Goal: Task Accomplishment & Management: Manage account settings

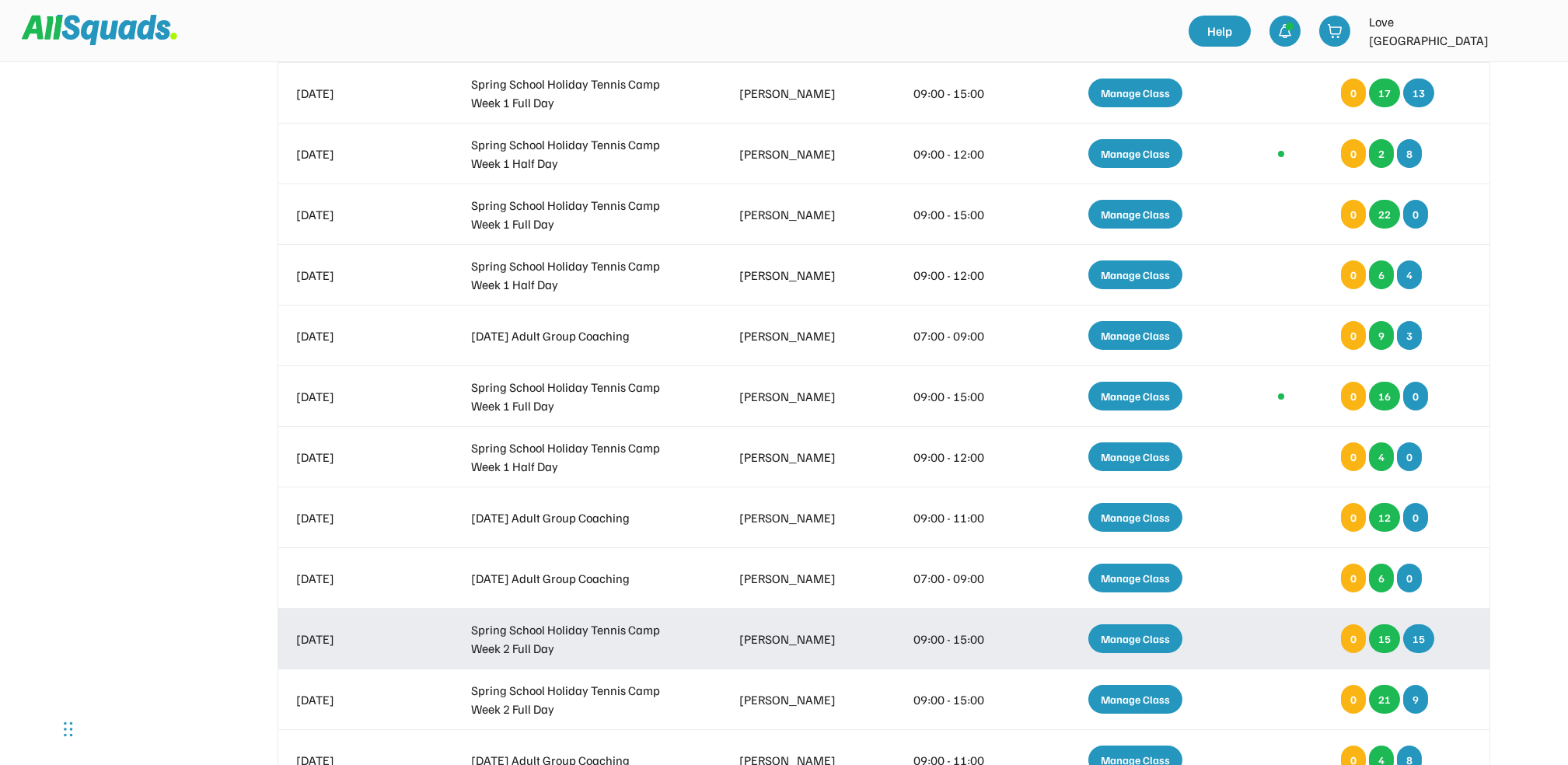
scroll to position [621, 0]
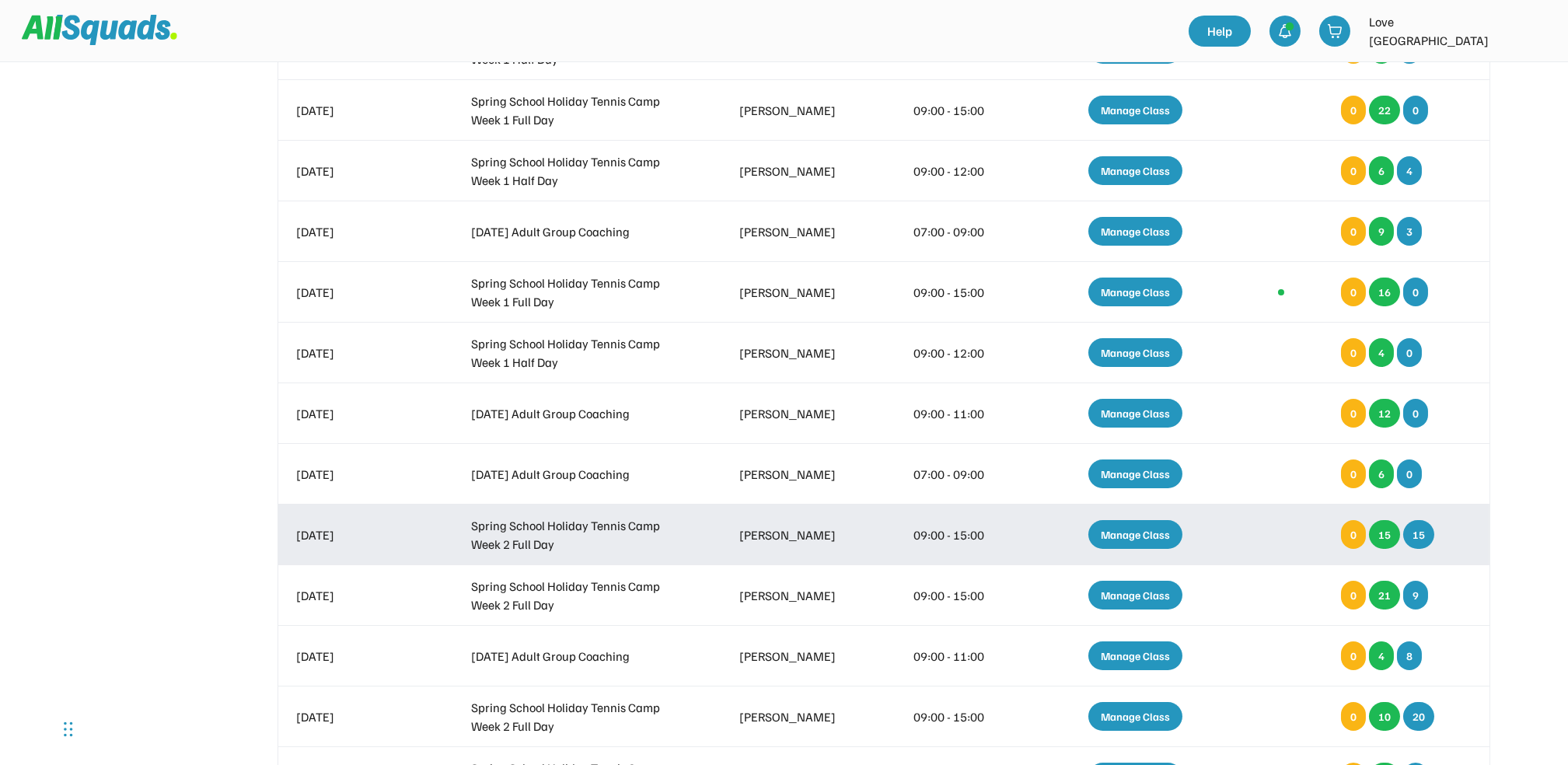
click at [1167, 524] on div "Manage Class" at bounding box center [1135, 534] width 94 height 29
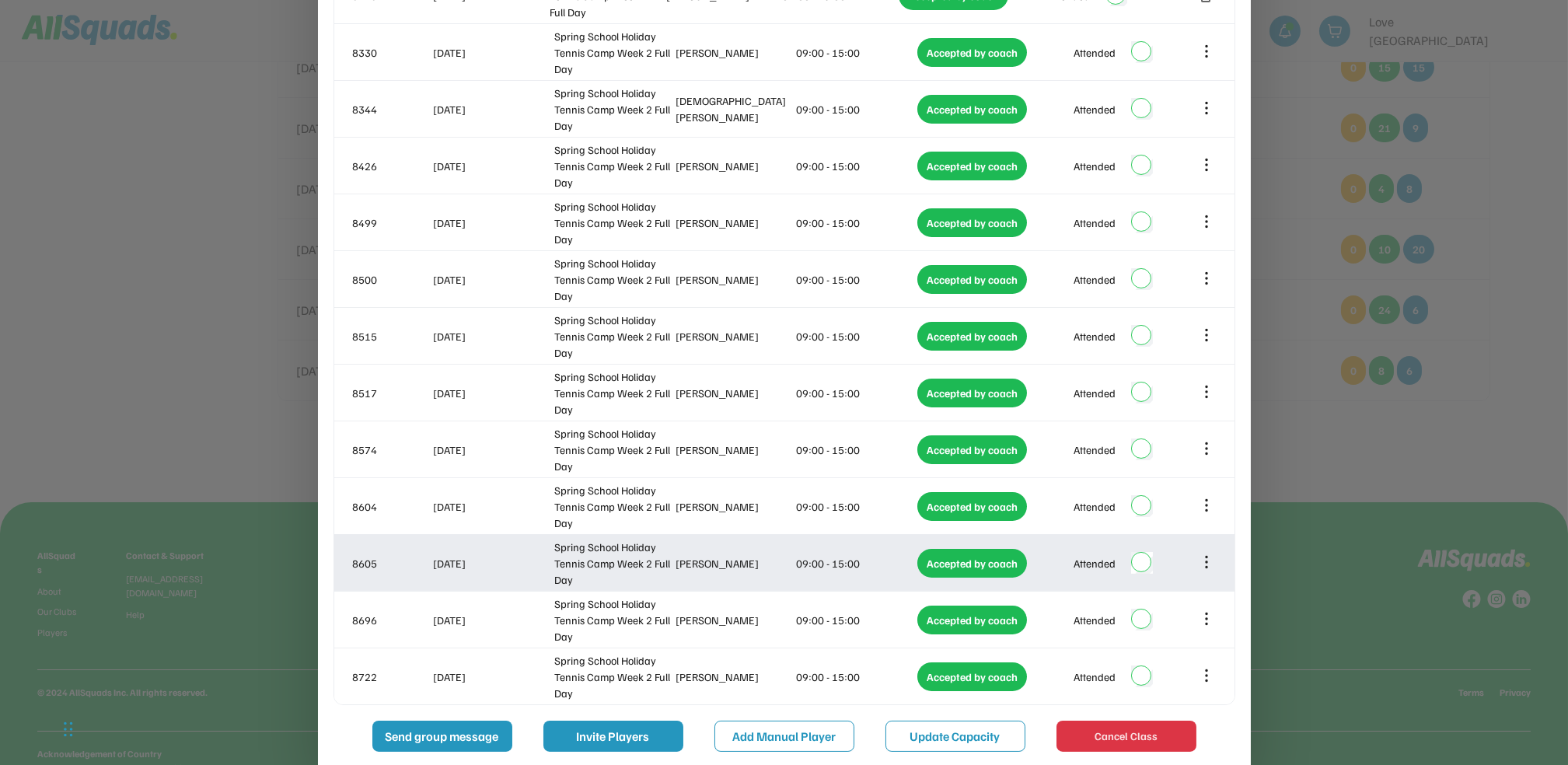
scroll to position [1138, 0]
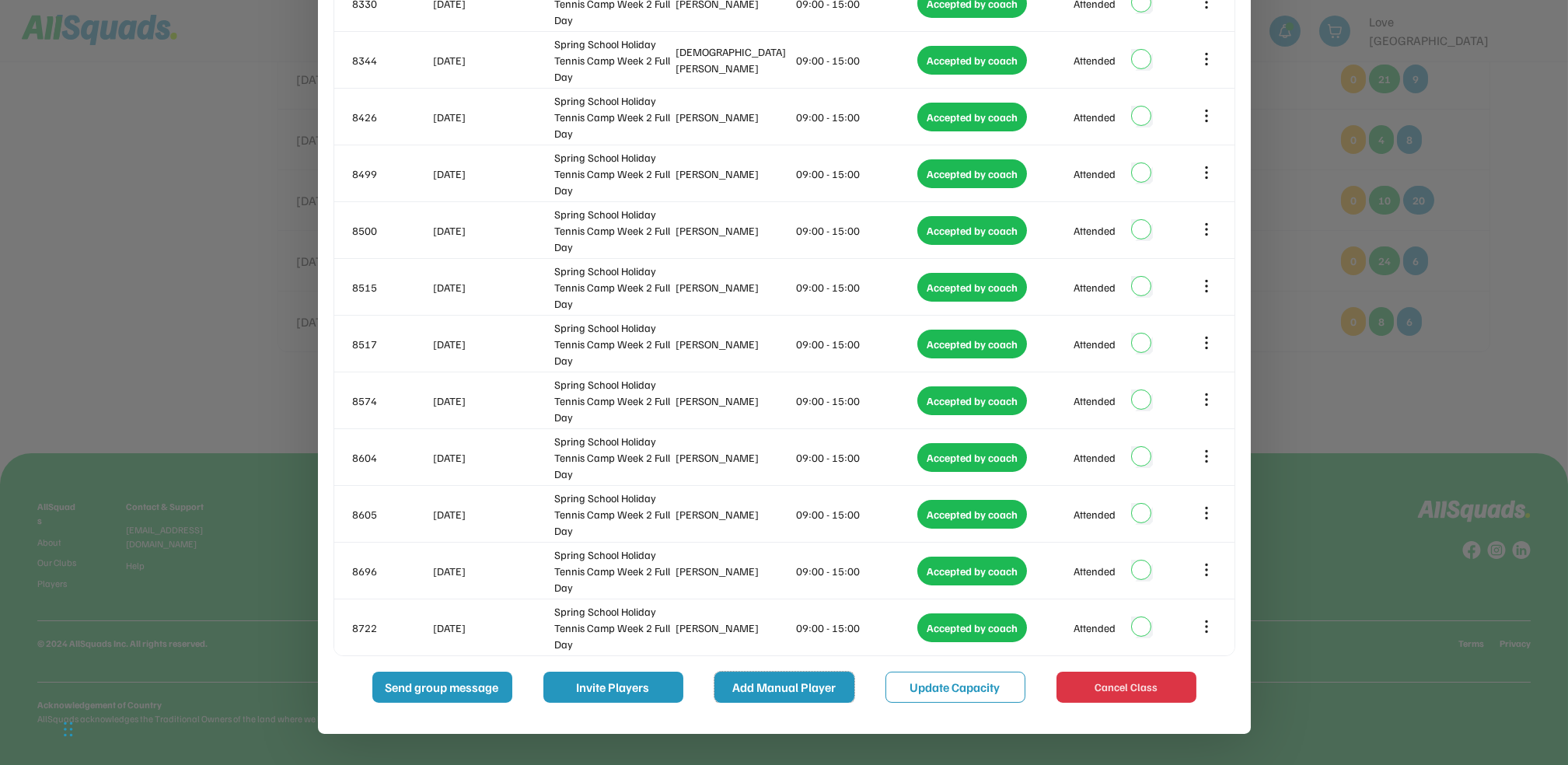
click at [796, 687] on button "Add Manual Player" at bounding box center [784, 687] width 140 height 31
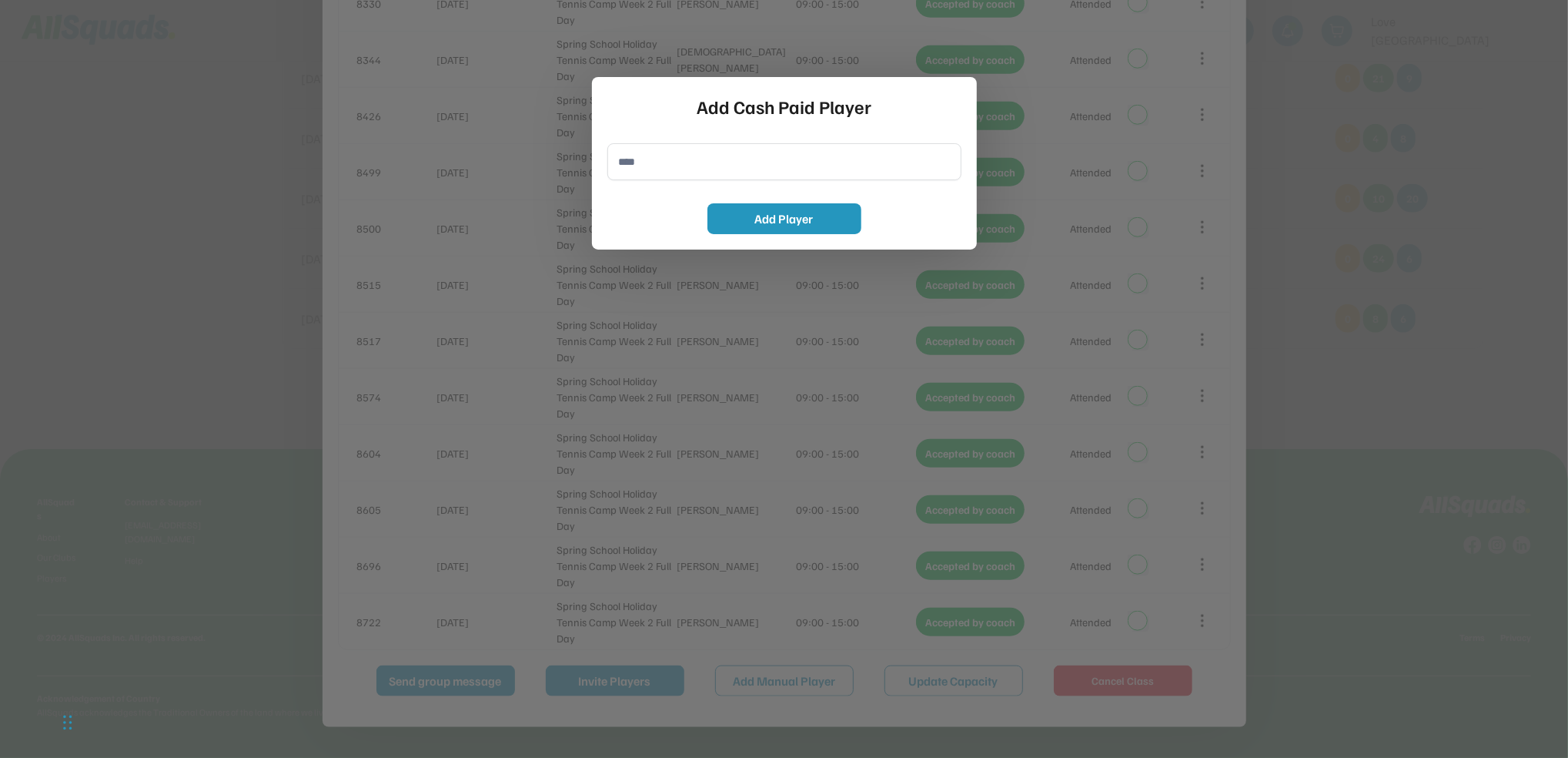
click at [662, 163] on input "input" at bounding box center [784, 162] width 354 height 37
type input "**********"
click at [739, 224] on button "Add Player" at bounding box center [784, 218] width 154 height 31
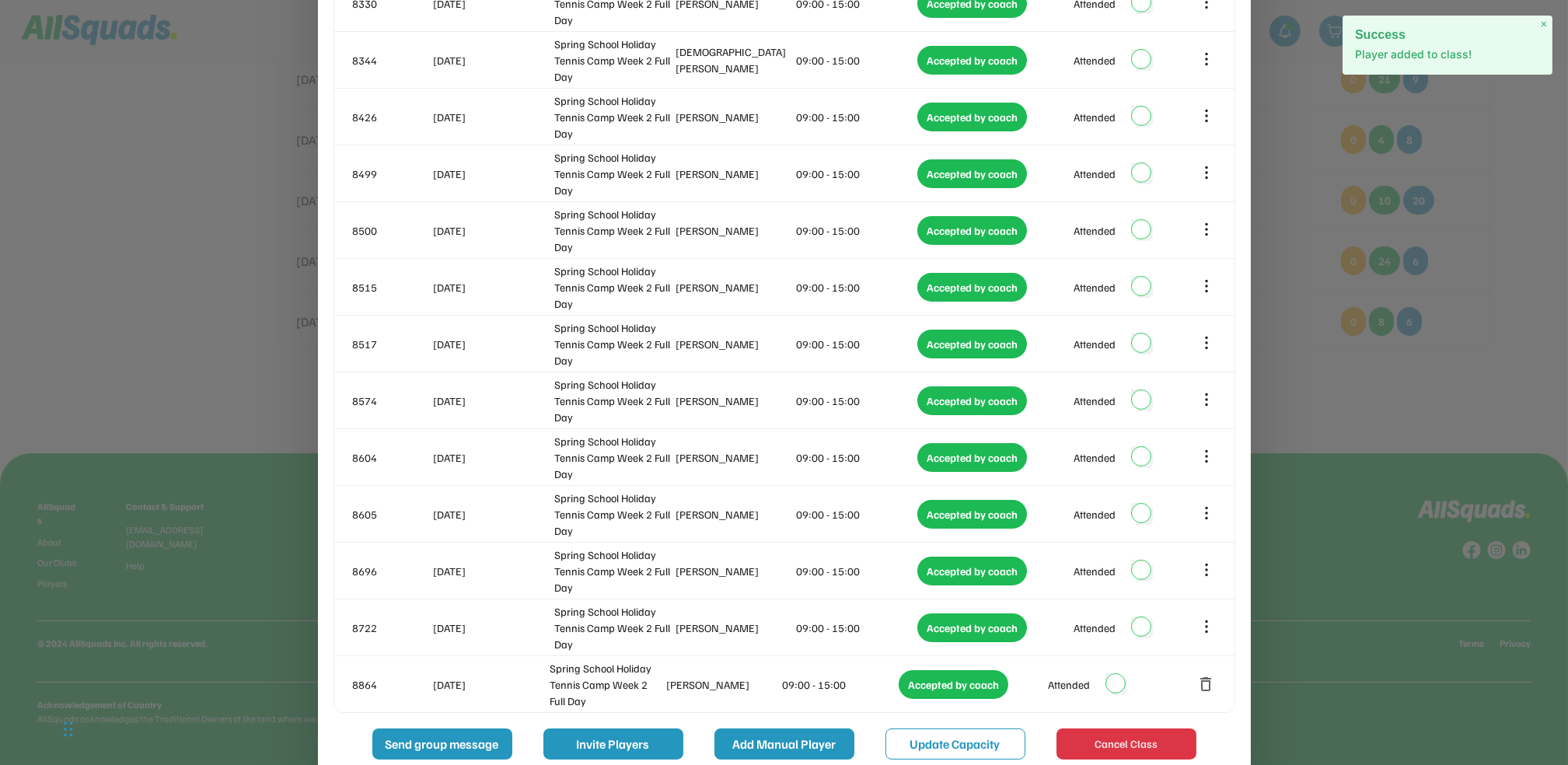
click at [801, 741] on button "Add Manual Player" at bounding box center [784, 744] width 140 height 31
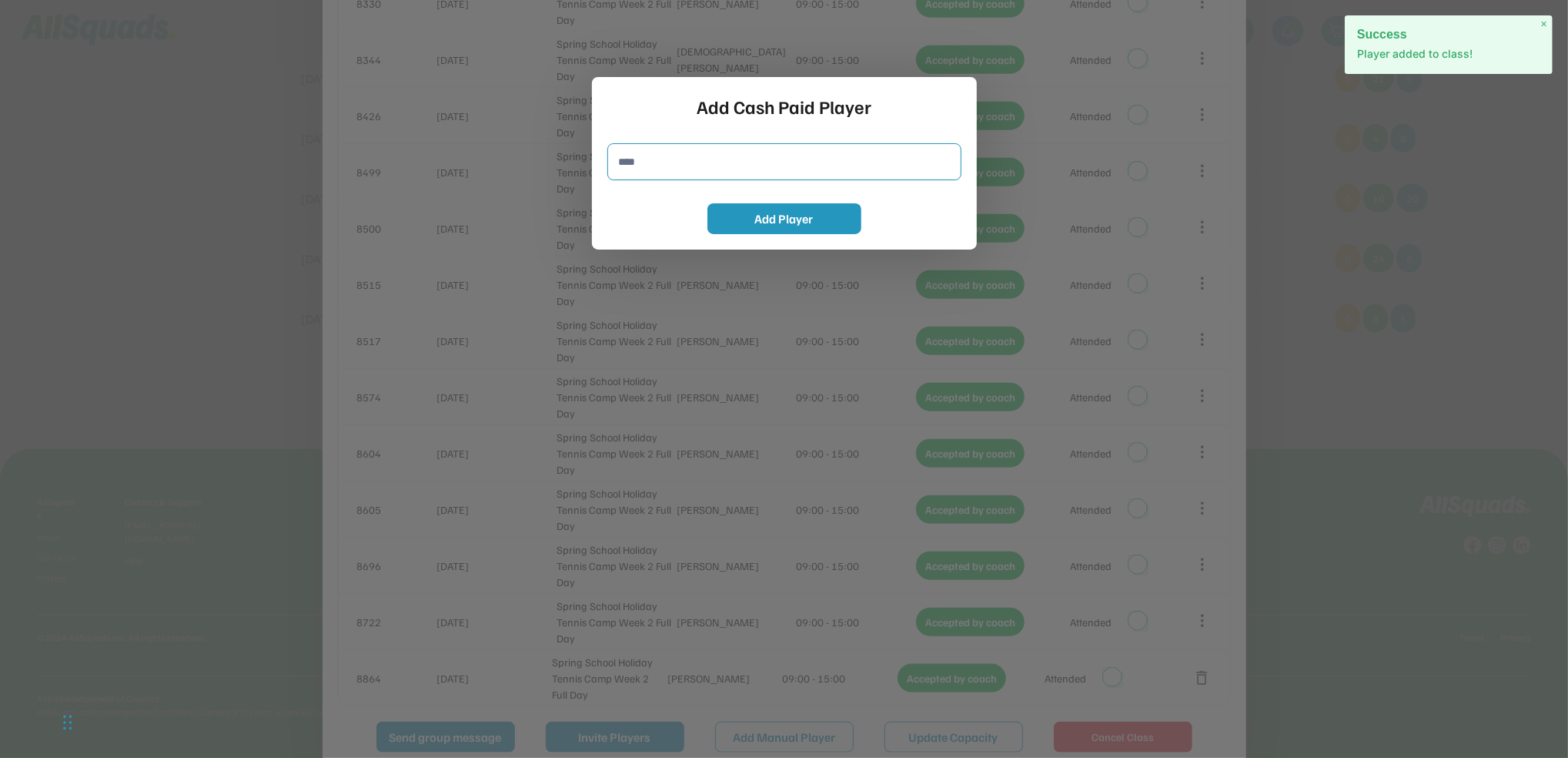
click at [742, 171] on input "input" at bounding box center [784, 162] width 354 height 37
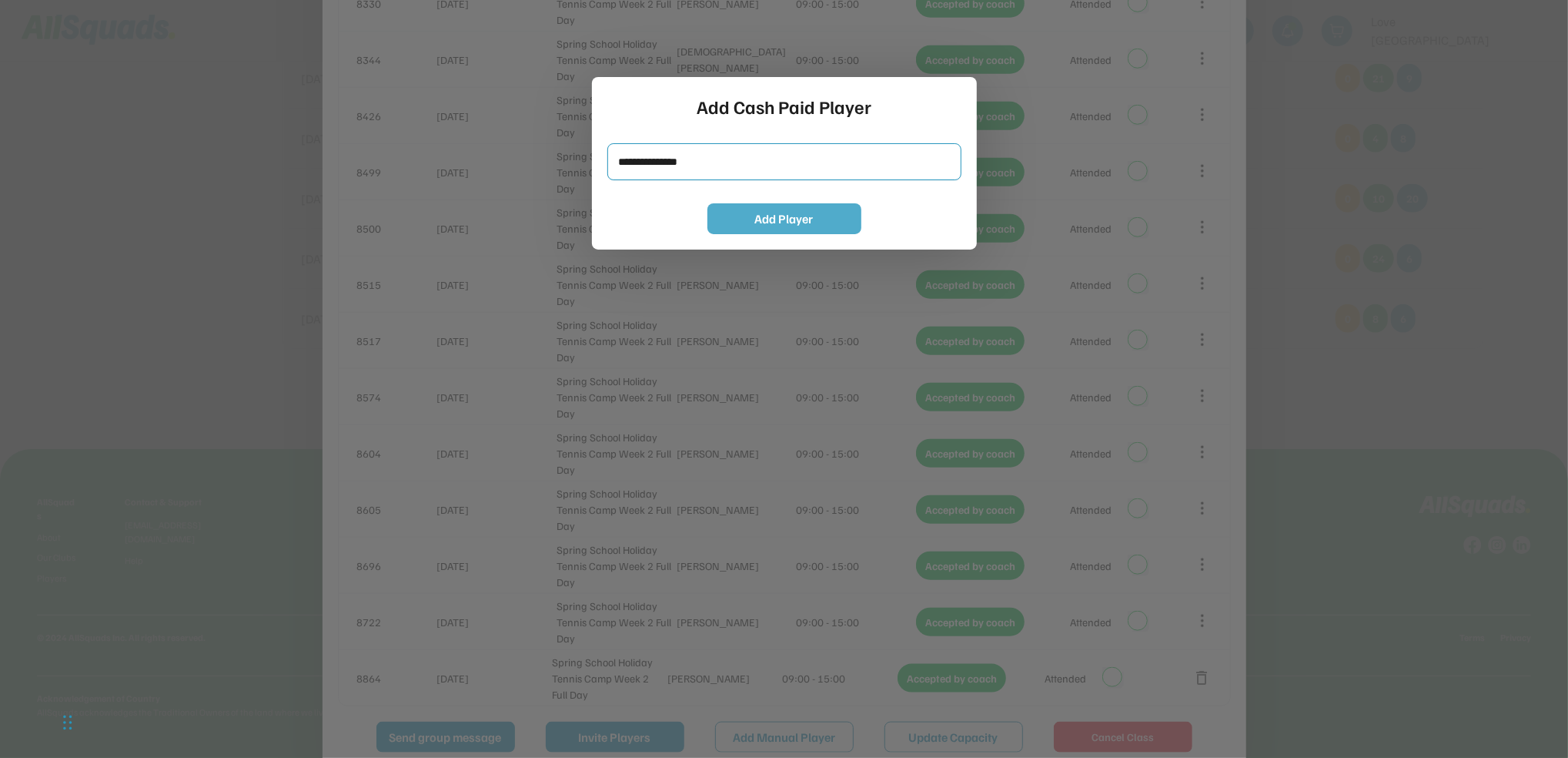
type input "**********"
click at [744, 216] on button "Add Player" at bounding box center [784, 218] width 154 height 31
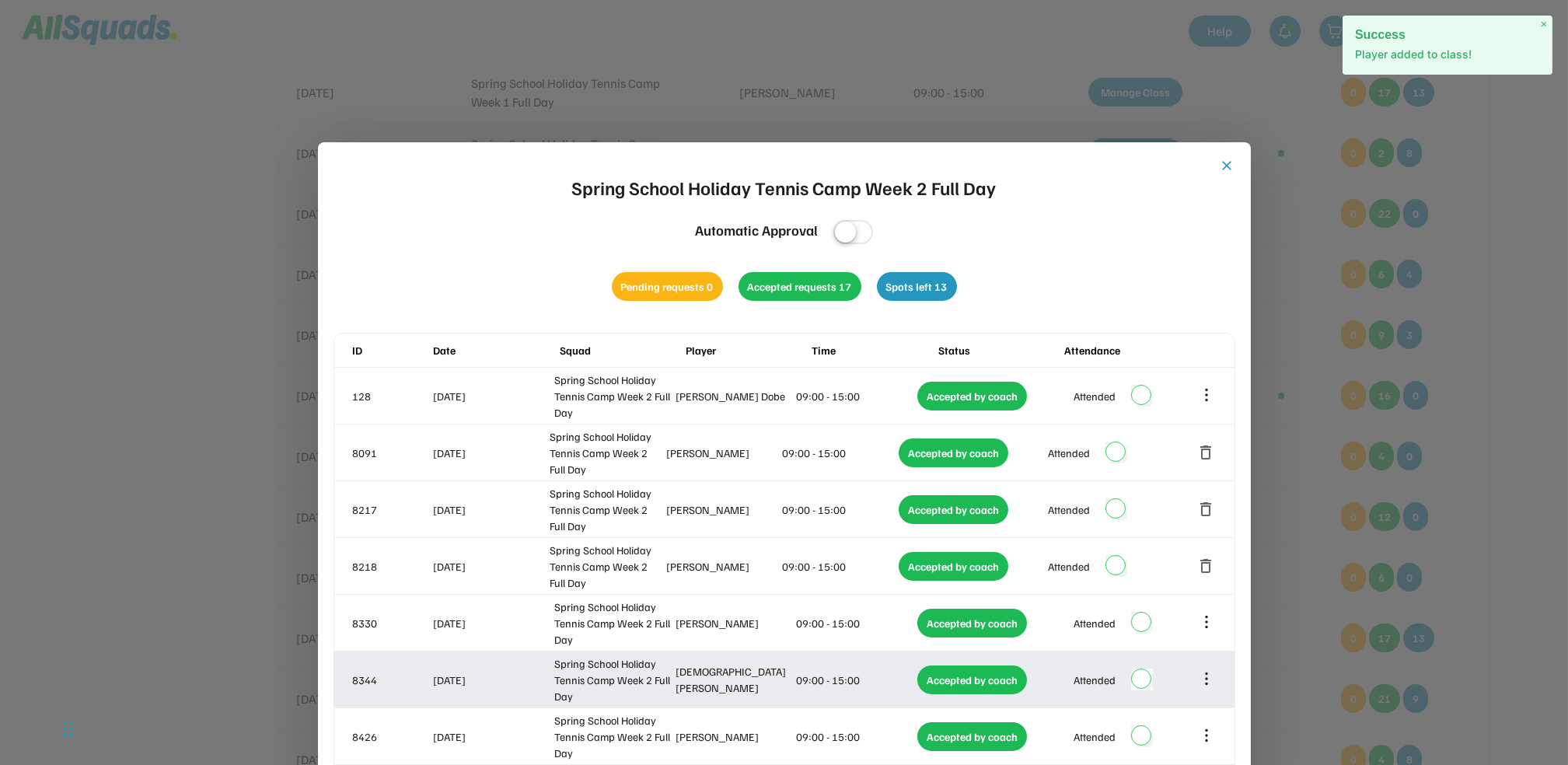
scroll to position [495, 0]
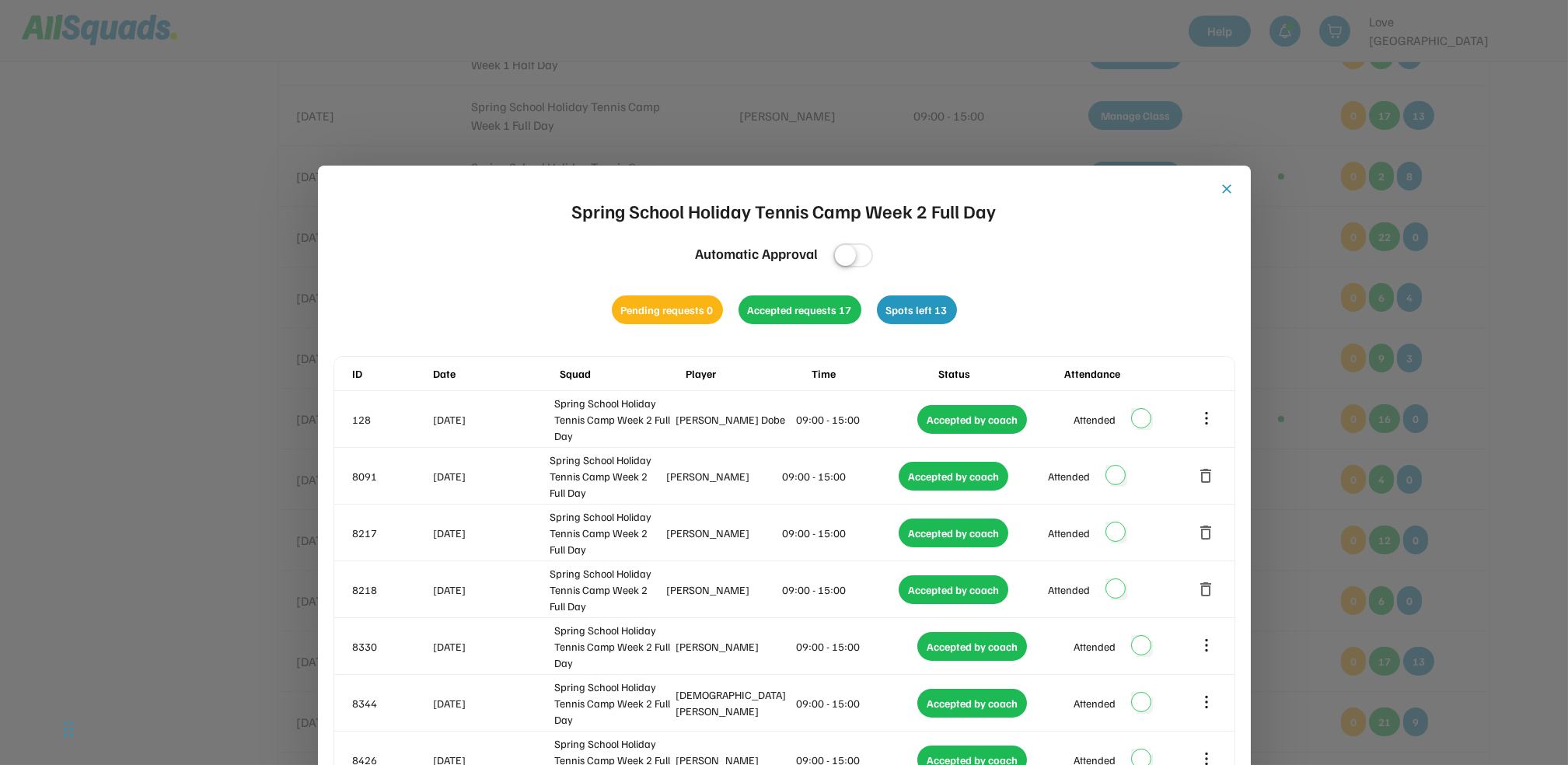
click at [1227, 188] on button "close" at bounding box center [1226, 188] width 15 height 15
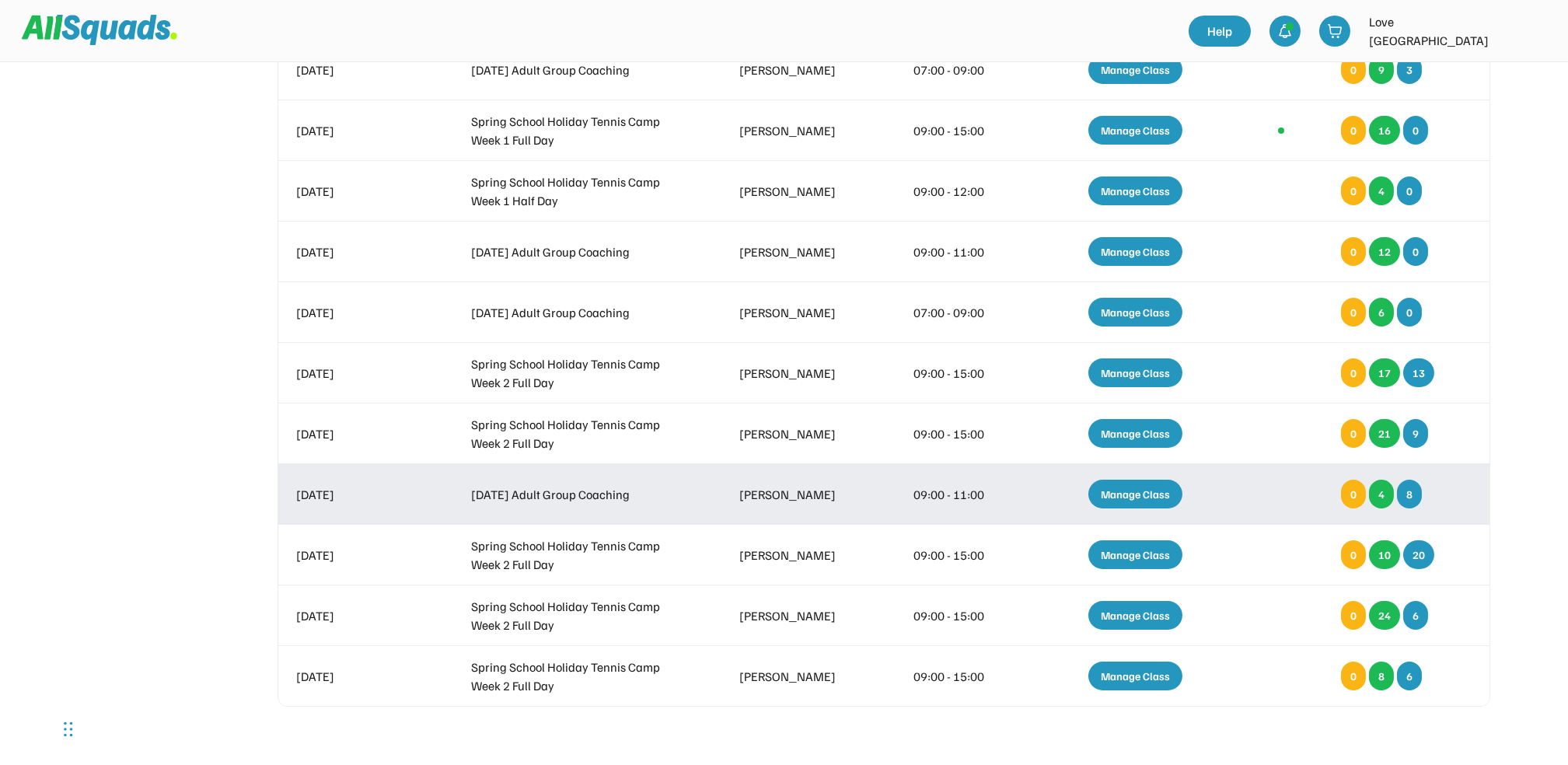
scroll to position [806, 0]
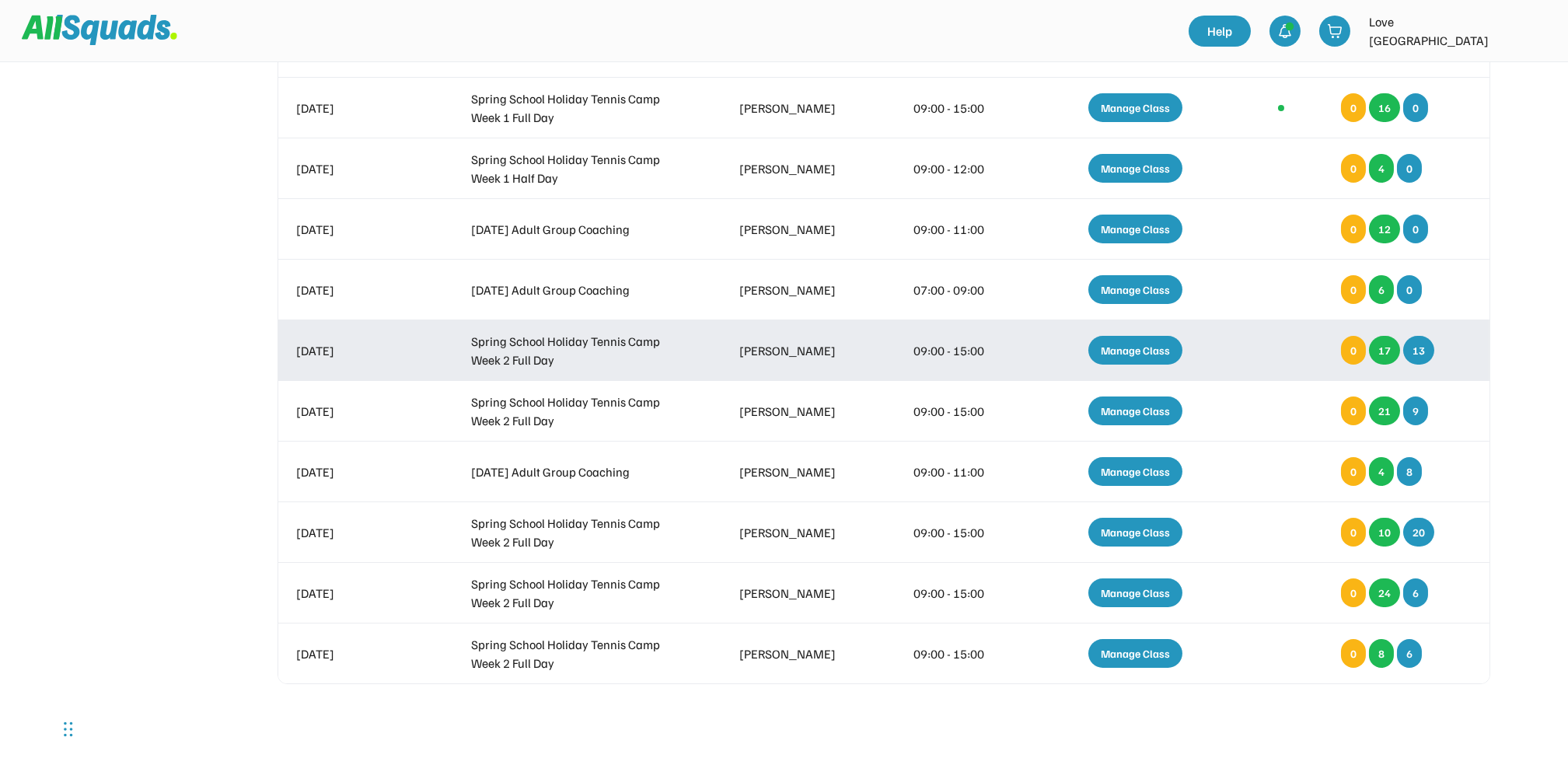
click at [1123, 358] on div "Manage Class" at bounding box center [1135, 350] width 94 height 29
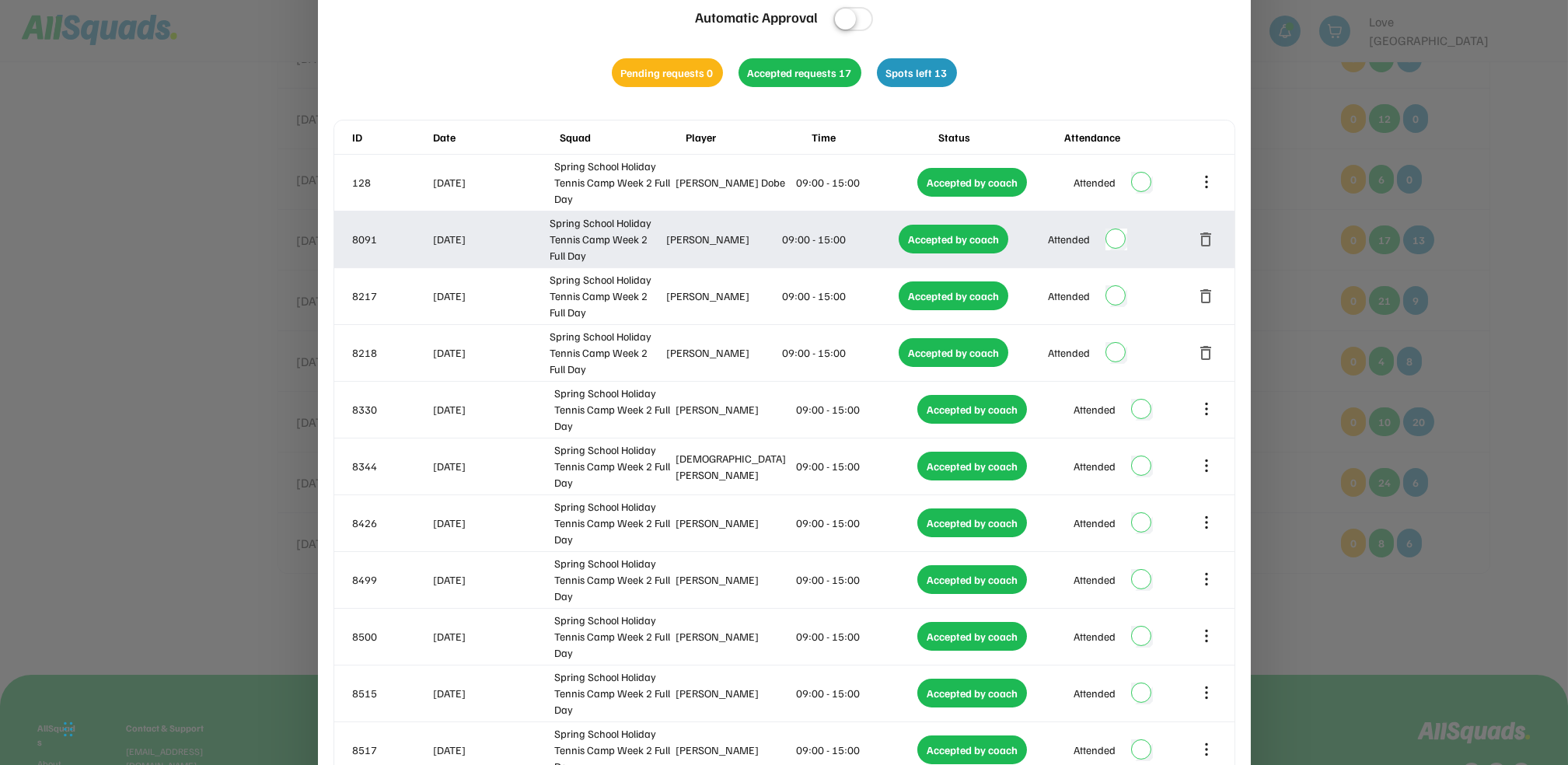
scroll to position [680, 0]
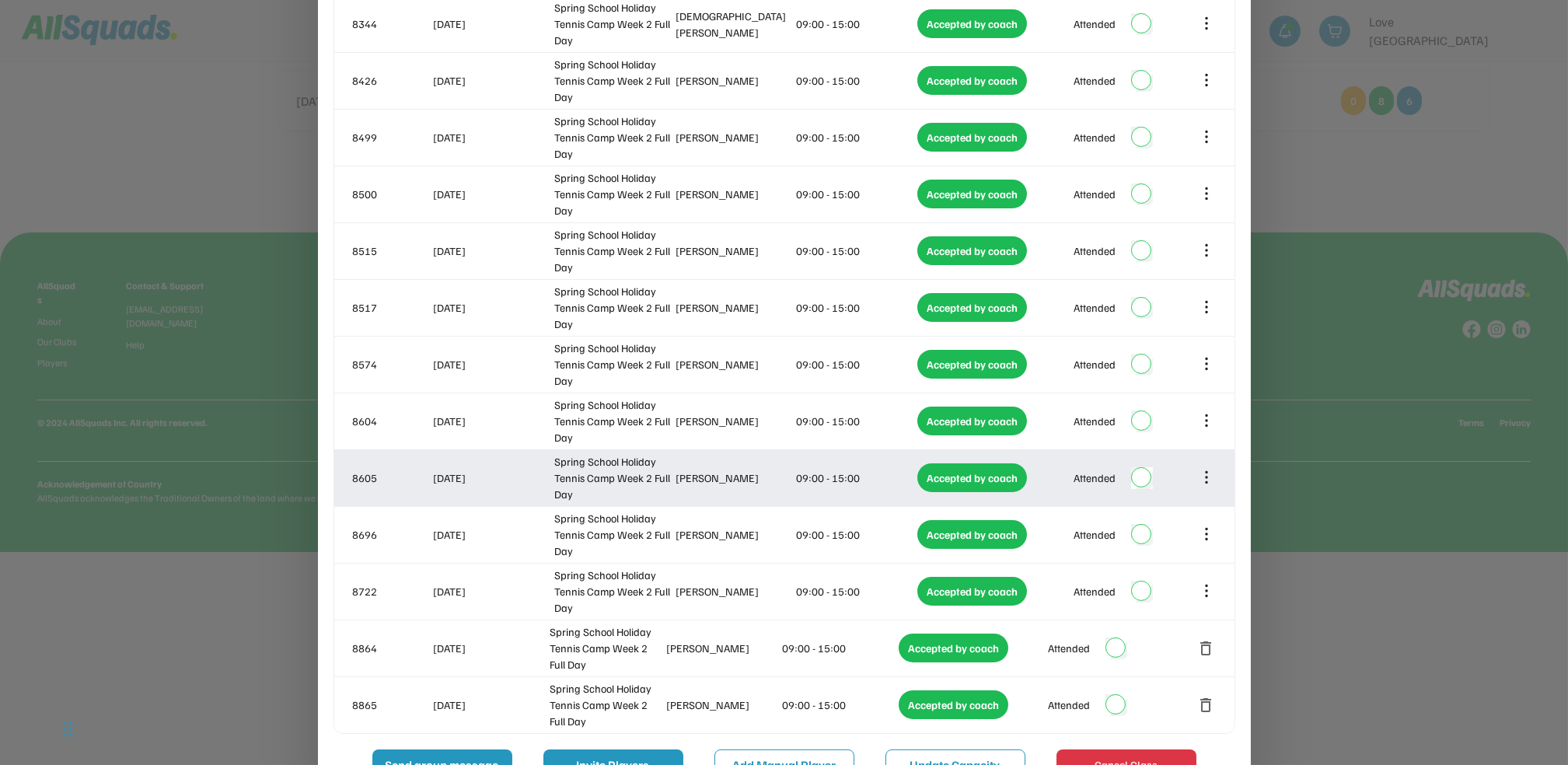
scroll to position [1406, 0]
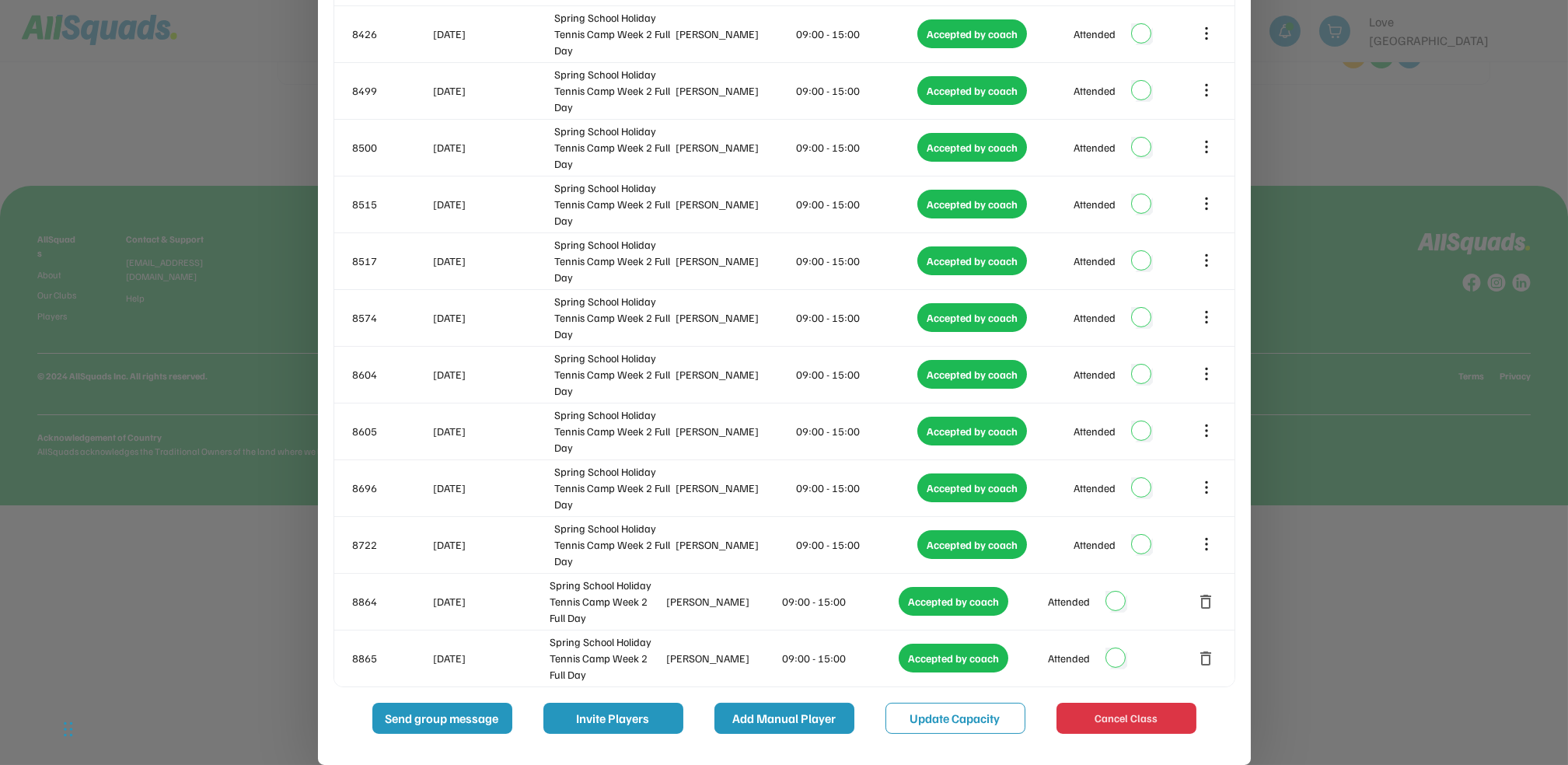
click at [804, 728] on button "Add Manual Player" at bounding box center [784, 718] width 140 height 31
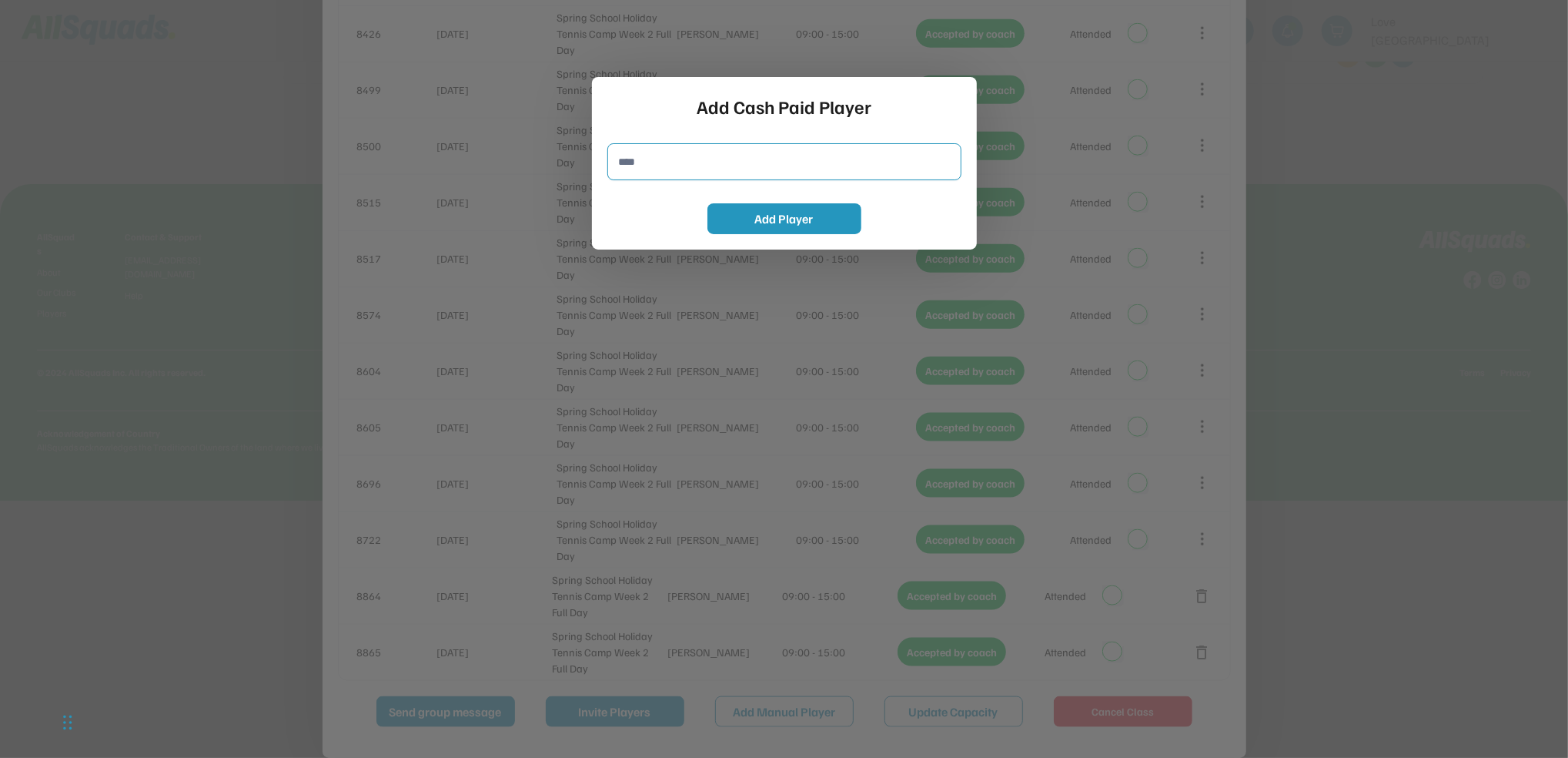
click at [670, 171] on input "input" at bounding box center [784, 162] width 354 height 37
click at [1443, 193] on div at bounding box center [784, 379] width 1568 height 758
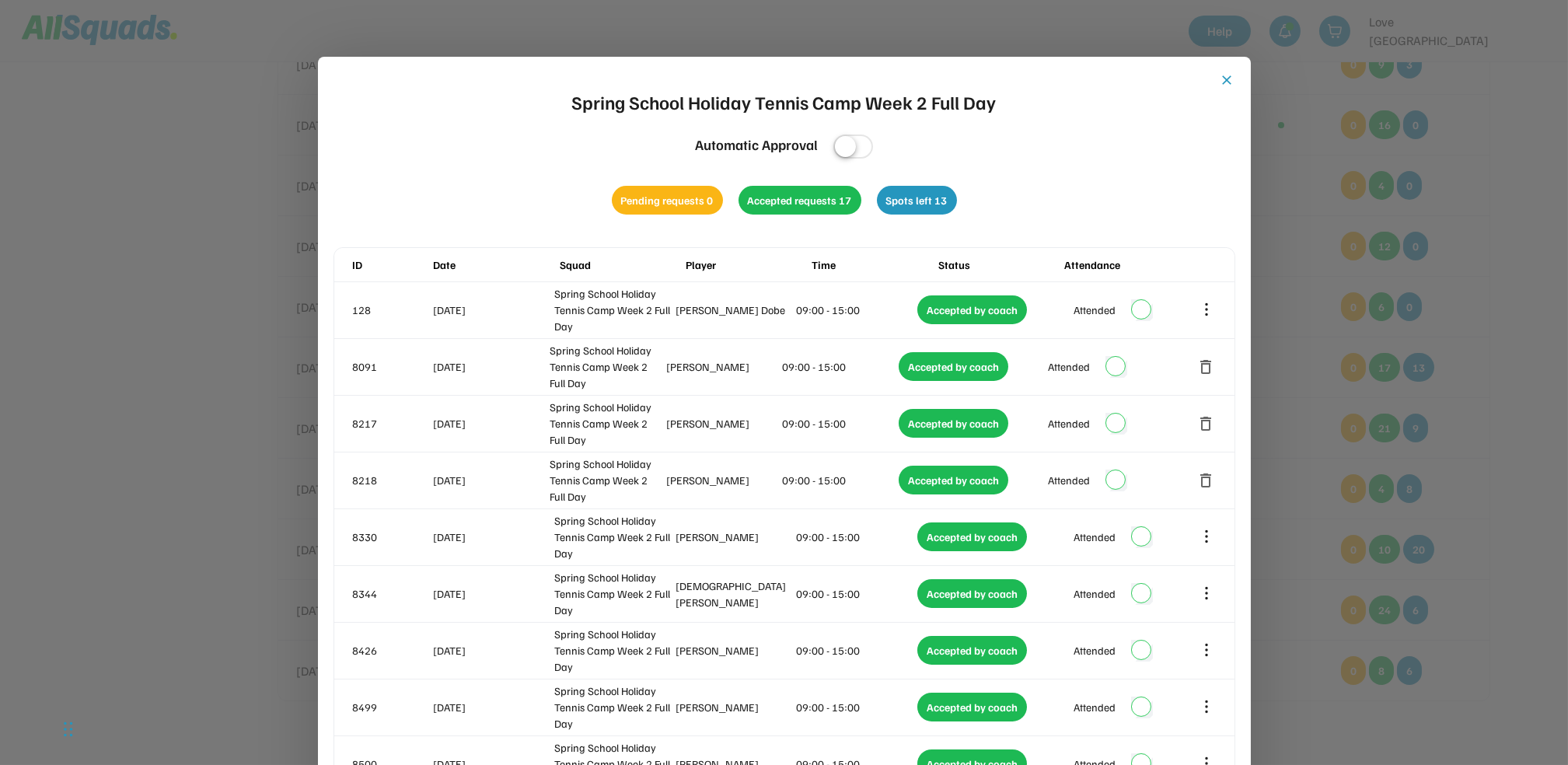
scroll to position [784, 0]
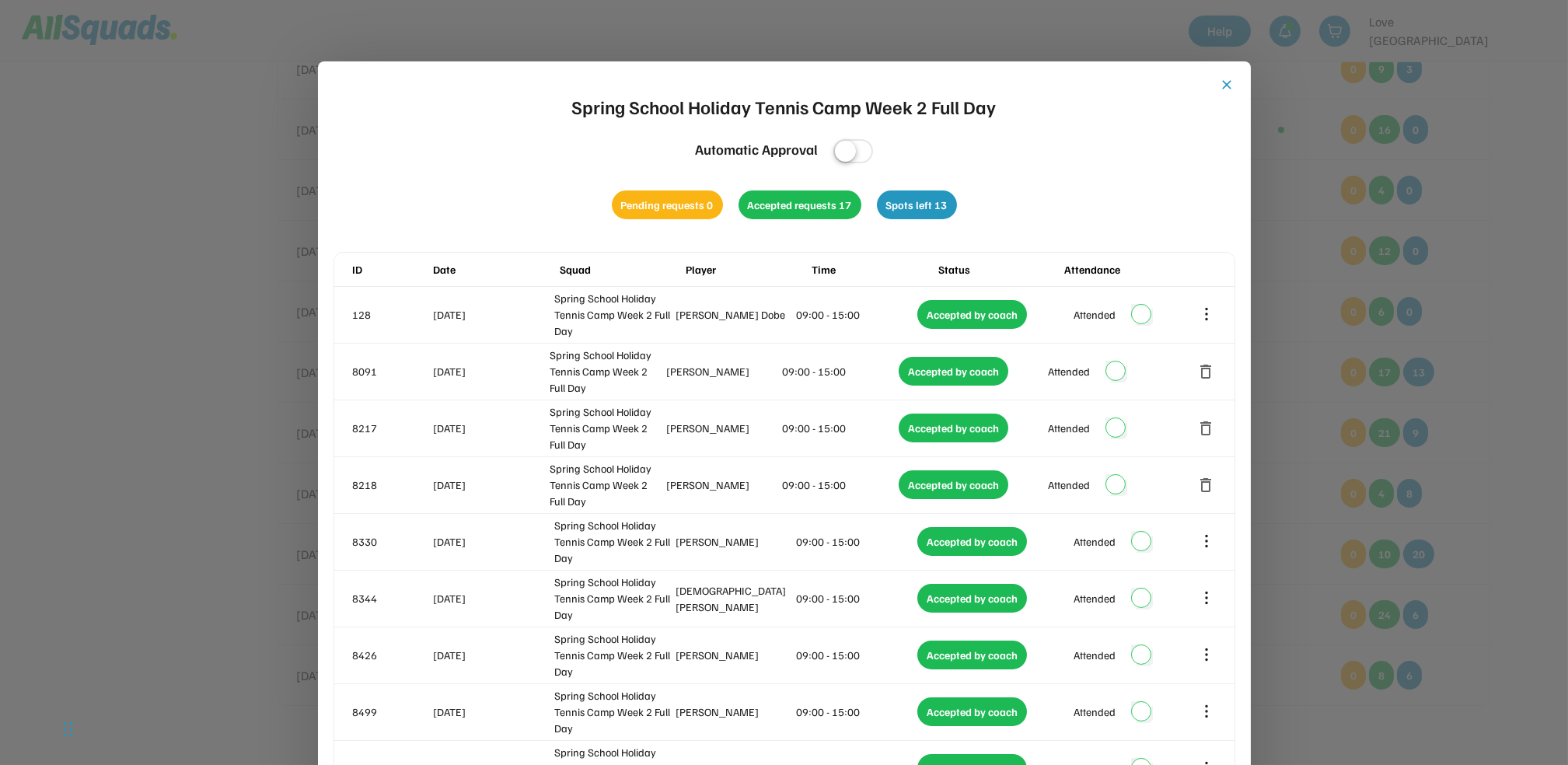
click at [1226, 84] on button "close" at bounding box center [1226, 84] width 15 height 15
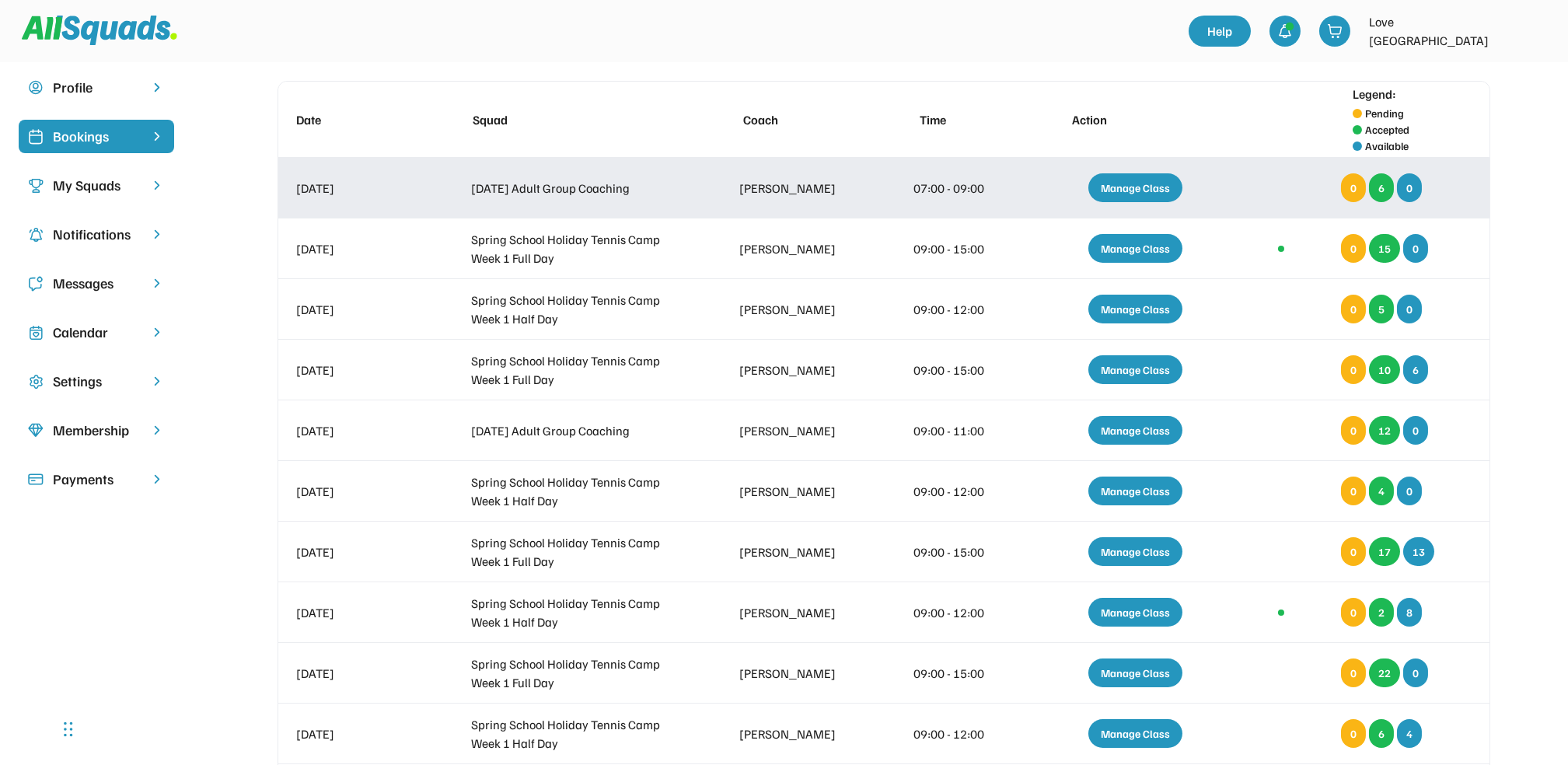
scroll to position [58, 0]
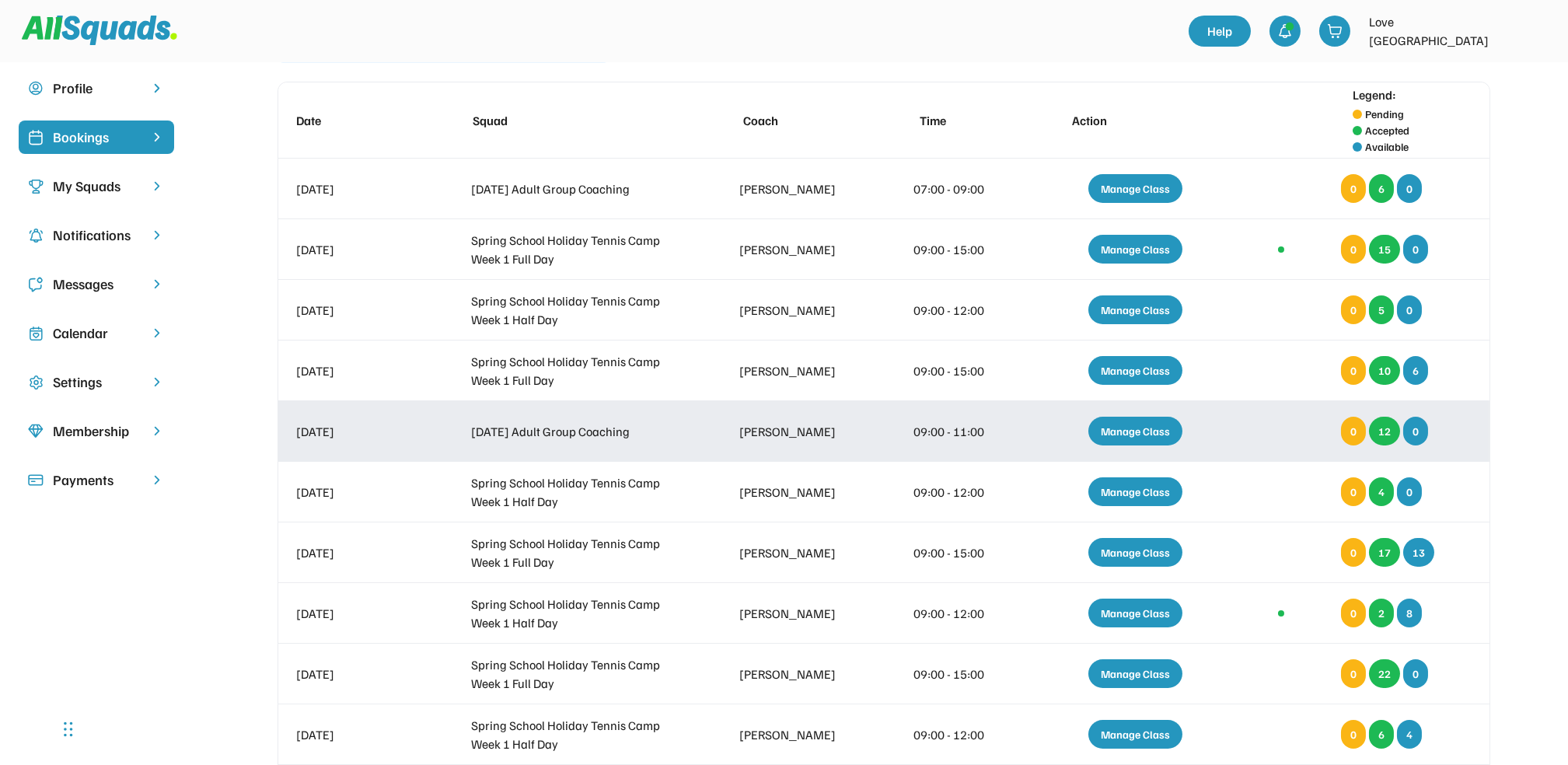
click at [1127, 432] on div "Manage Class" at bounding box center [1135, 431] width 94 height 29
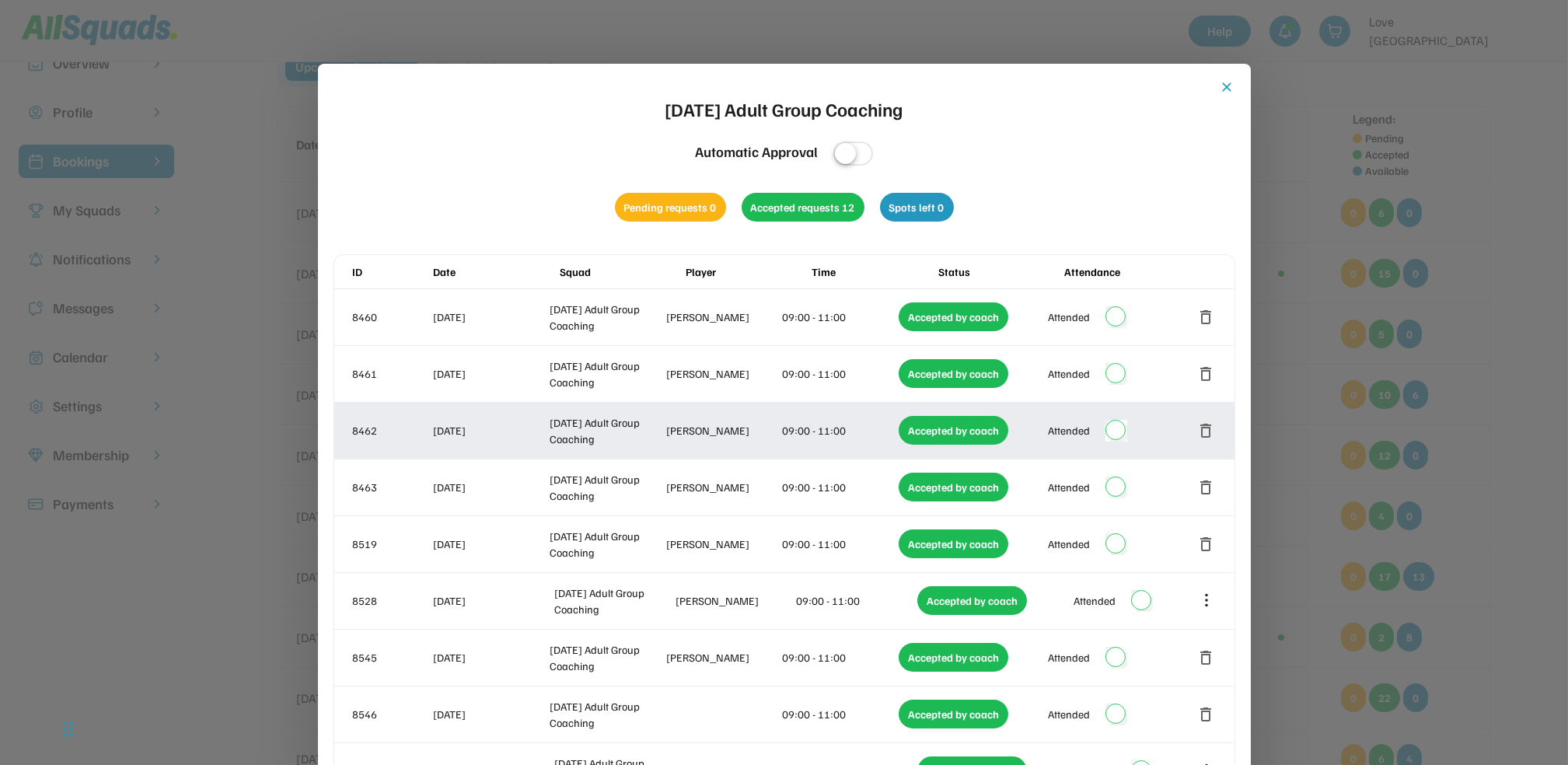
scroll to position [0, 0]
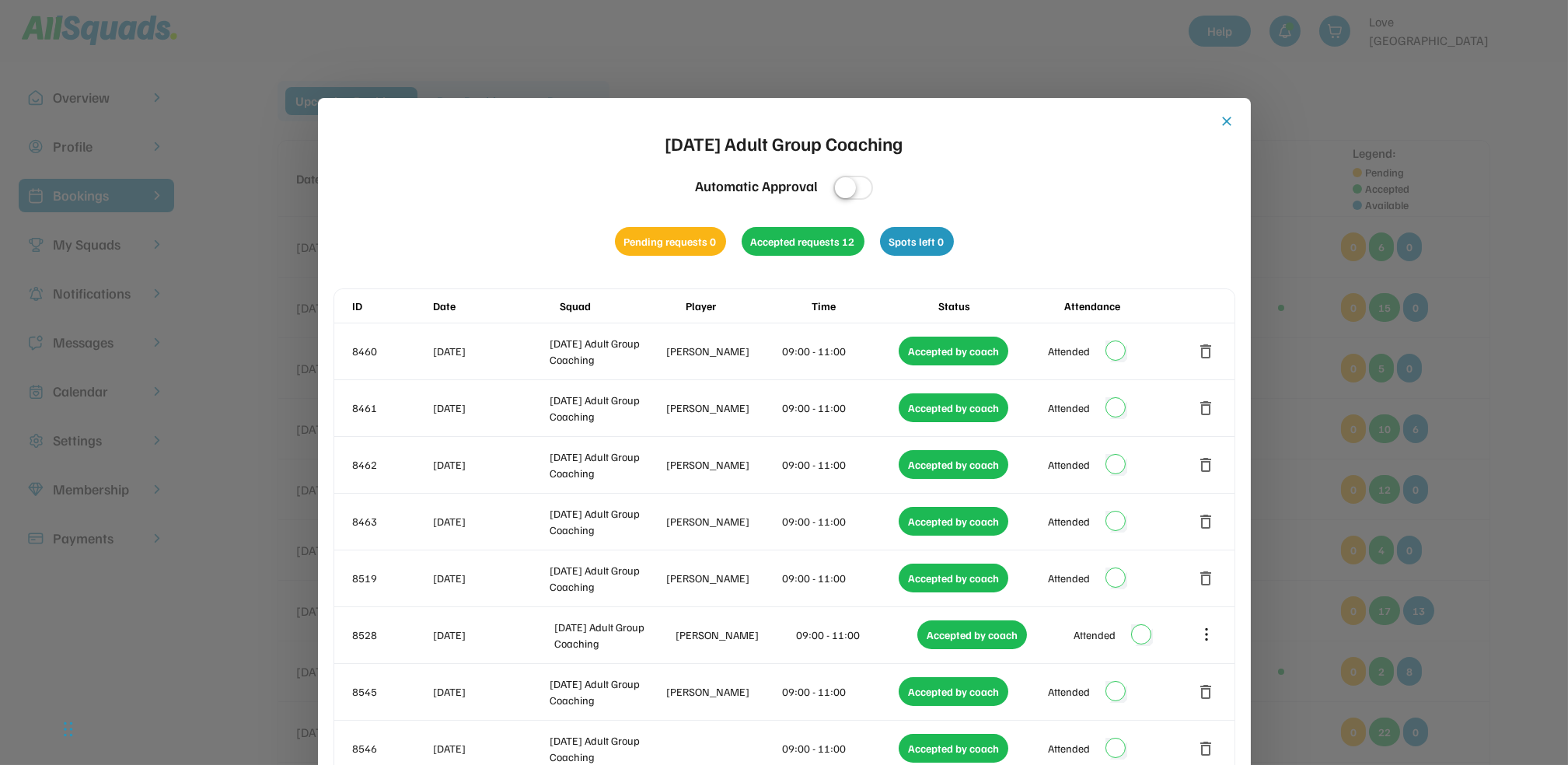
click at [1232, 125] on button "close" at bounding box center [1226, 120] width 15 height 15
